Goal: Task Accomplishment & Management: Manage account settings

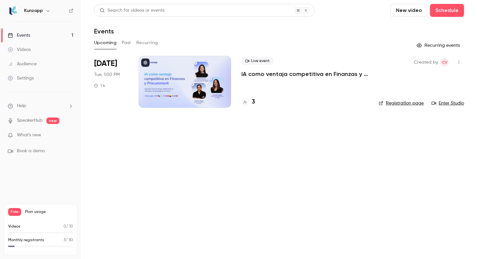
click at [261, 75] on p "IA como ventaja competitiva en Finanzas y Procurement" at bounding box center [304, 74] width 127 height 8
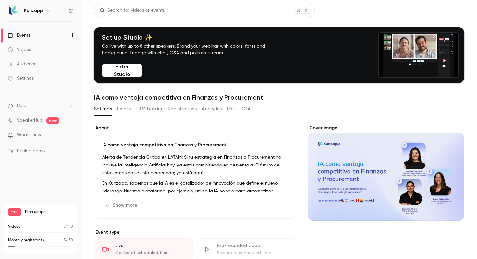
click at [429, 12] on button "Share" at bounding box center [436, 10] width 26 height 13
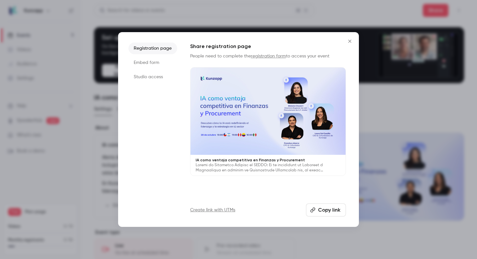
click at [320, 212] on button "Copy link" at bounding box center [326, 209] width 40 height 13
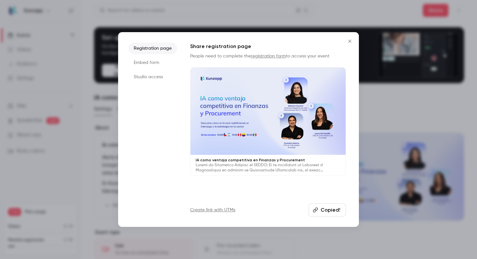
click at [350, 42] on icon "Close" at bounding box center [349, 41] width 3 height 3
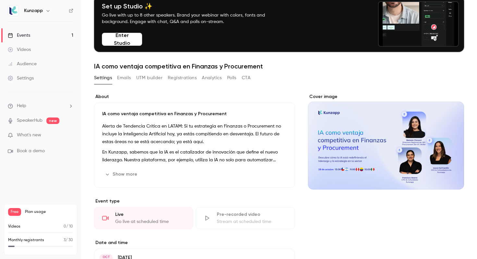
scroll to position [66, 0]
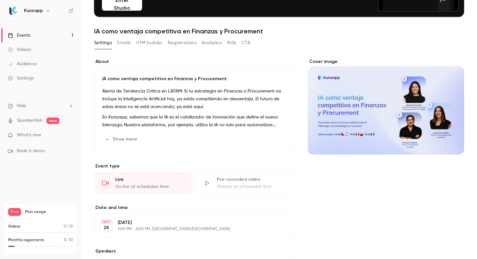
click at [358, 101] on div "Cover image" at bounding box center [386, 106] width 156 height 96
click at [0, 0] on input "Cover image" at bounding box center [0, 0] width 0 height 0
click at [40, 36] on link "Events 1" at bounding box center [40, 35] width 81 height 14
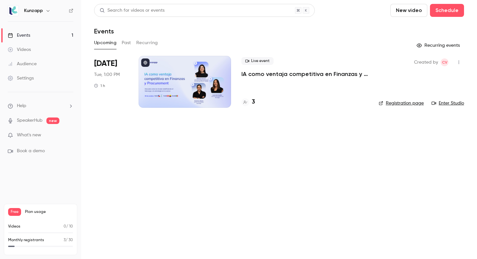
click at [401, 104] on link "Registration page" at bounding box center [401, 103] width 45 height 6
click at [56, 35] on link "Events 1" at bounding box center [40, 35] width 81 height 14
click at [42, 80] on link "Settings" at bounding box center [40, 78] width 81 height 14
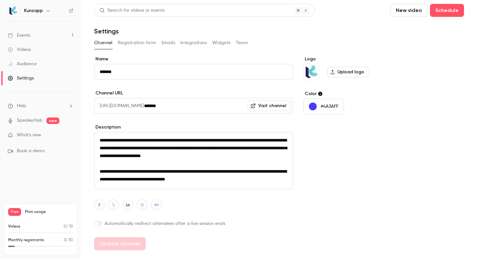
click at [37, 62] on link "Audience" at bounding box center [40, 64] width 81 height 14
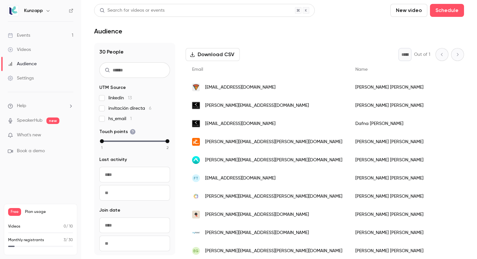
scroll to position [89, 0]
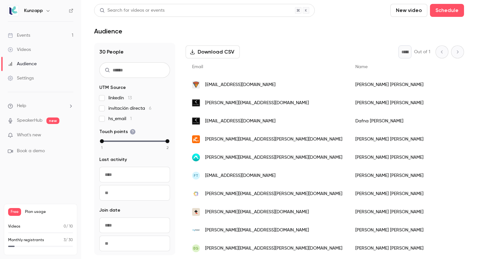
click at [280, 137] on div "[PERSON_NAME][EMAIL_ADDRESS][PERSON_NAME][DOMAIN_NAME]" at bounding box center [267, 139] width 163 height 18
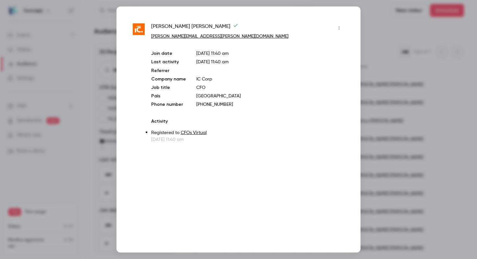
click at [339, 27] on icon "button" at bounding box center [338, 28] width 5 height 5
click at [372, 23] on div at bounding box center [238, 129] width 477 height 259
click at [108, 7] on div at bounding box center [238, 129] width 477 height 259
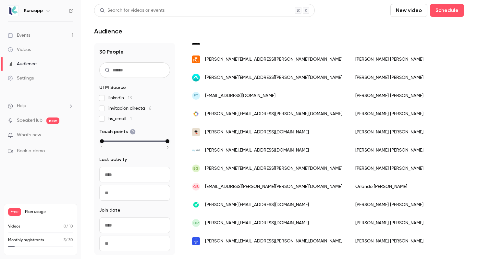
scroll to position [3, 0]
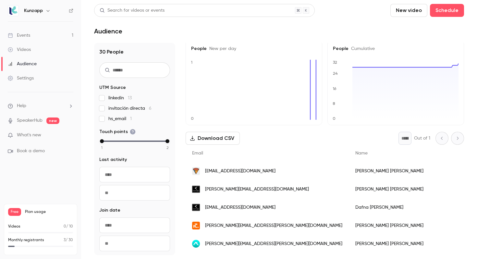
click at [53, 45] on link "Videos" at bounding box center [40, 49] width 81 height 14
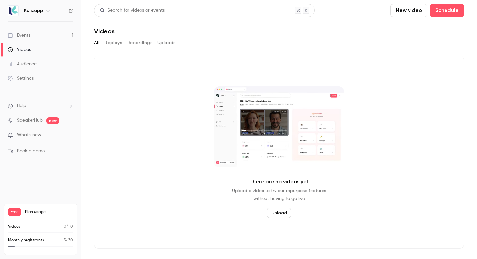
click at [62, 35] on link "Events 1" at bounding box center [40, 35] width 81 height 14
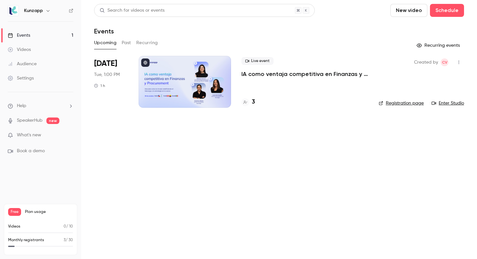
click at [444, 103] on link "Enter Studio" at bounding box center [447, 103] width 32 height 6
click at [40, 52] on link "Videos" at bounding box center [40, 49] width 81 height 14
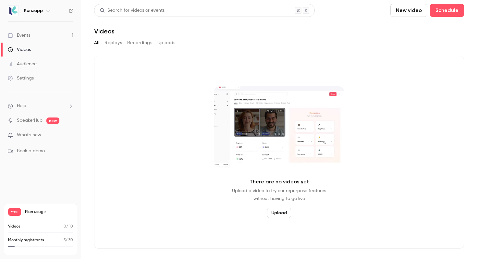
click at [40, 62] on link "Audience" at bounding box center [40, 64] width 81 height 14
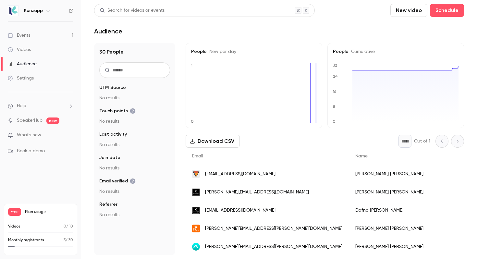
click at [40, 71] on link "Settings" at bounding box center [40, 78] width 81 height 14
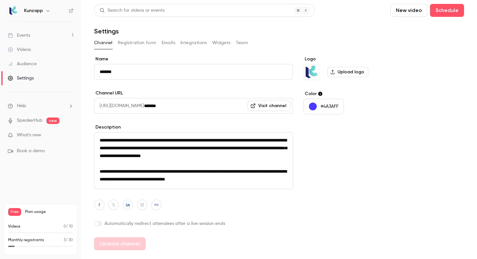
click at [197, 41] on button "Integrations" at bounding box center [193, 43] width 27 height 10
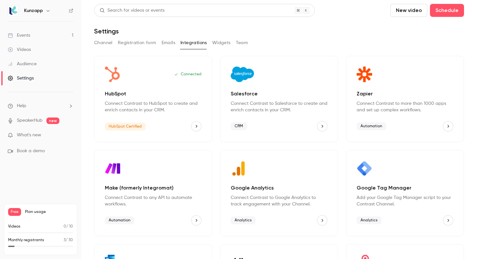
click at [34, 41] on link "Events 1" at bounding box center [40, 35] width 81 height 14
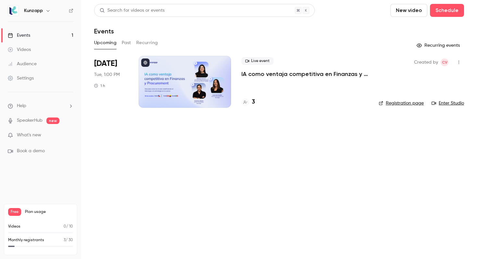
click at [128, 44] on button "Past" at bounding box center [126, 43] width 9 height 10
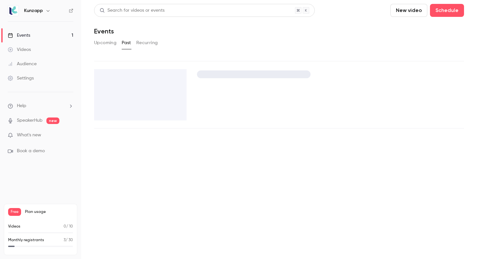
click at [147, 45] on button "Recurring" at bounding box center [147, 43] width 22 height 10
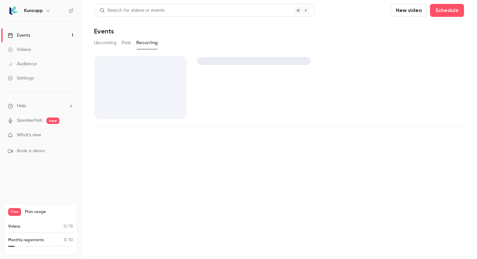
click at [104, 43] on button "Upcoming" at bounding box center [105, 43] width 22 height 10
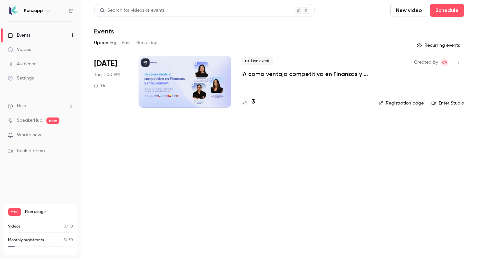
click at [119, 80] on div "[DATE] Tue, 1:00 PM 1 h" at bounding box center [111, 82] width 34 height 52
click at [191, 67] on div at bounding box center [185, 82] width 92 height 52
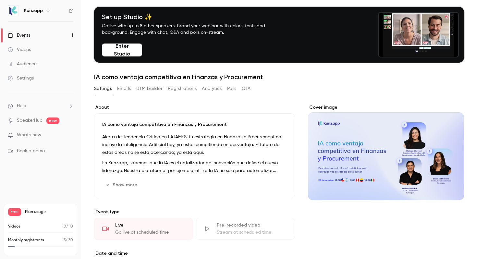
scroll to position [21, 0]
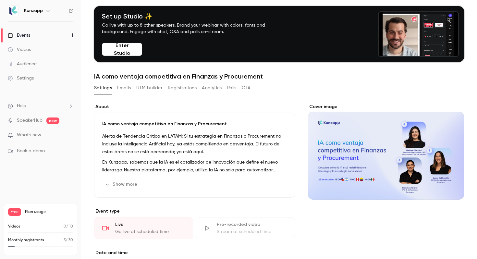
click at [156, 85] on button "UTM builder" at bounding box center [149, 88] width 26 height 10
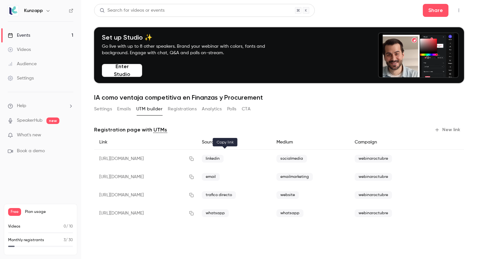
click at [194, 158] on icon "button" at bounding box center [191, 159] width 4 height 4
